Goal: Book appointment/travel/reservation

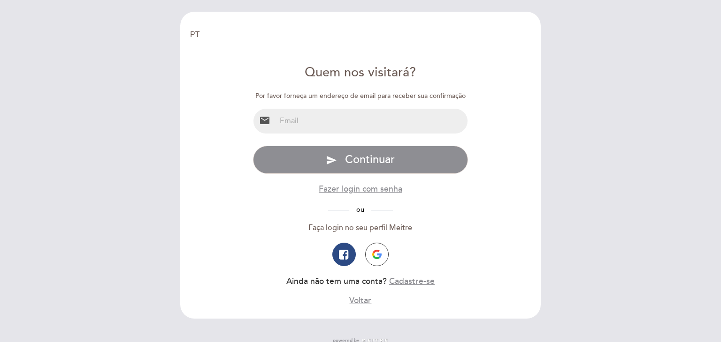
select select "pt"
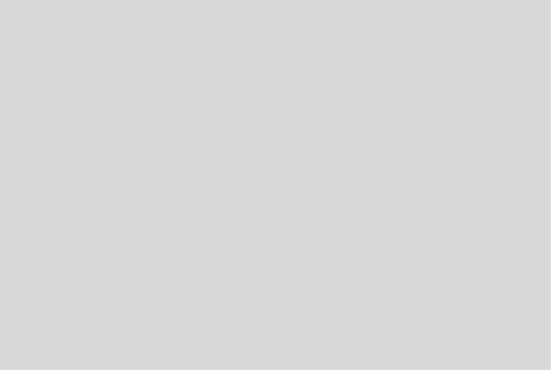
select select "pt"
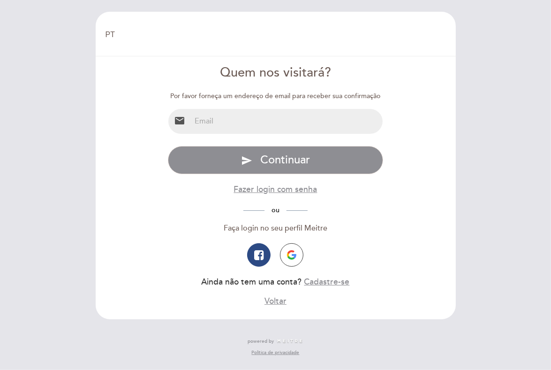
click at [282, 126] on input "email" at bounding box center [287, 121] width 192 height 25
type input "danielelyma08@gmail.com"
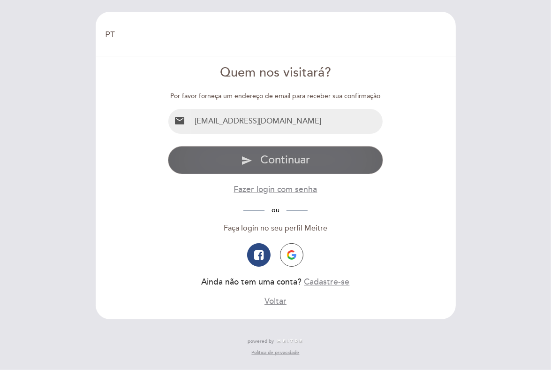
click at [282, 165] on span "Continuar" at bounding box center [285, 160] width 50 height 14
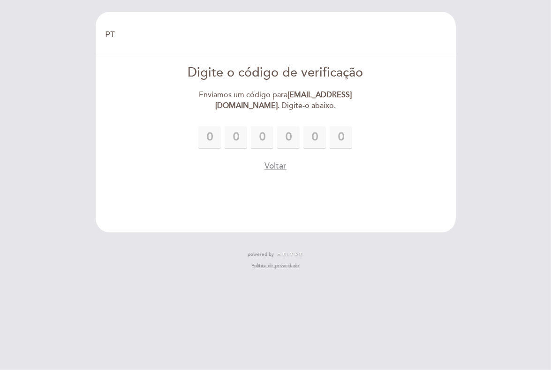
type input "9"
type input "0"
type input "5"
type input "3"
type input "1"
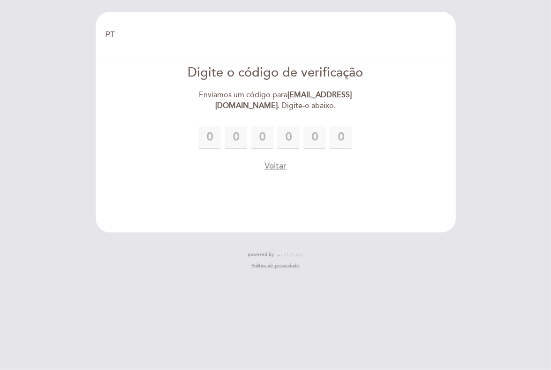
type input "3"
click at [352, 175] on header "EN ES PT Bem vindo Bem vindo, Mudar usuário Fazer uma reserva Digite o código d…" at bounding box center [276, 122] width 360 height 221
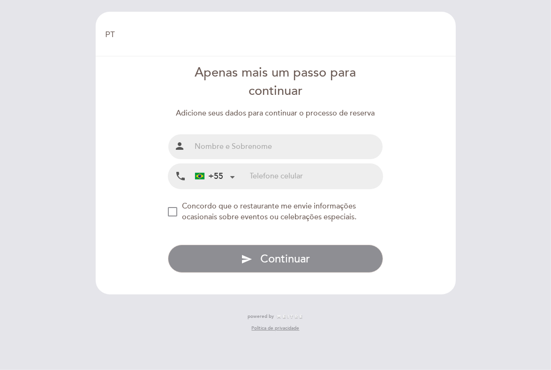
click at [298, 150] on input "text" at bounding box center [287, 146] width 192 height 25
type input "Daniele Lima Pedro"
click at [292, 176] on input "tel" at bounding box center [316, 176] width 133 height 25
type input "47988454087"
click at [175, 211] on div "NEW_MODAL_AGREE_RESTAURANT_SEND_OCCASIONAL_INFO" at bounding box center [172, 211] width 9 height 9
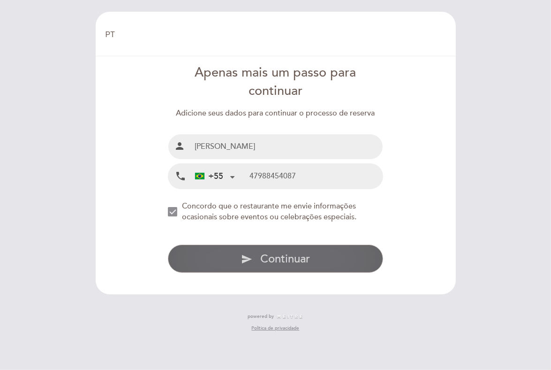
click at [320, 254] on button "send Continuar" at bounding box center [275, 258] width 215 height 28
